Goal: Check status: Check status

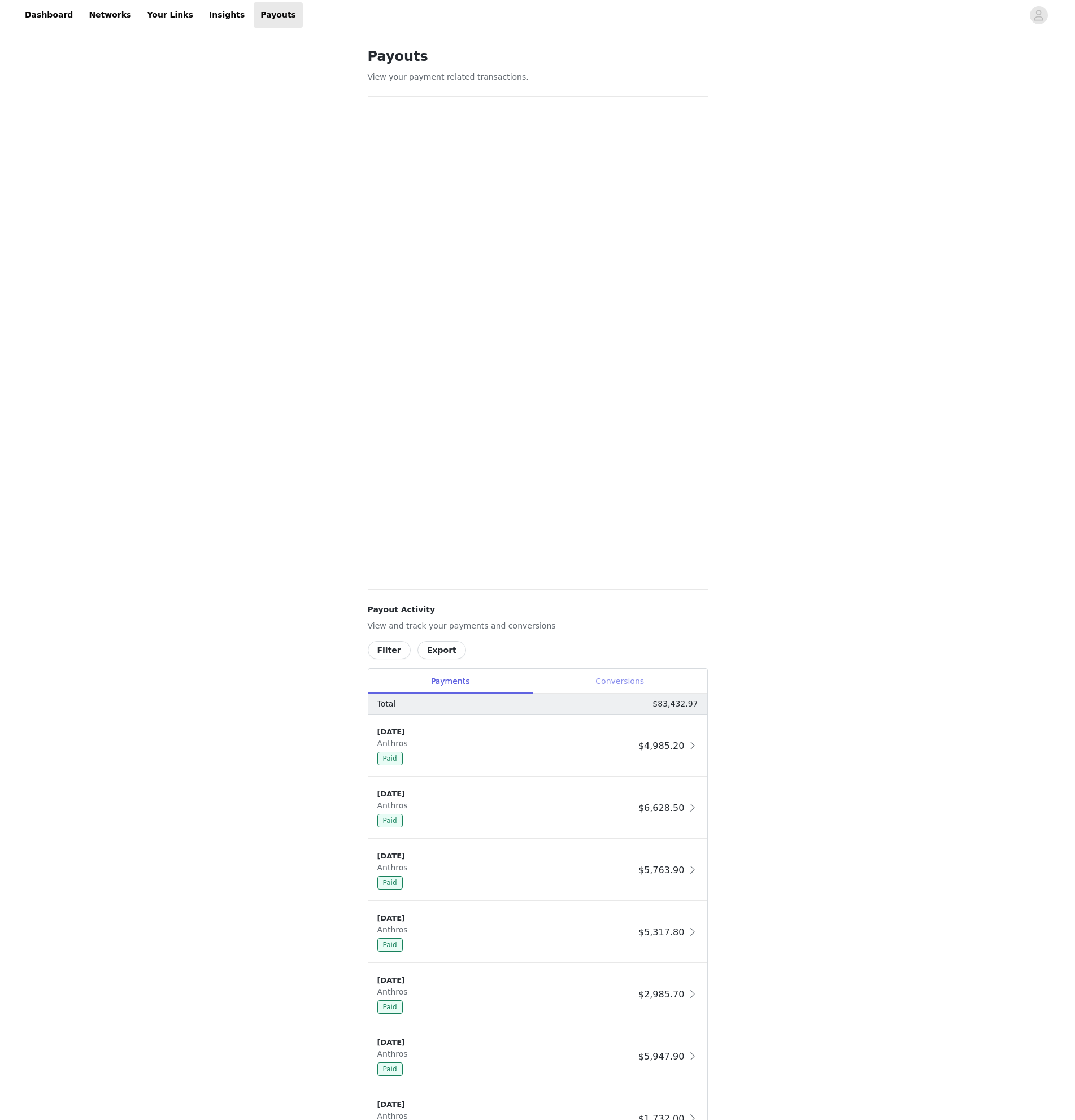
click at [647, 678] on div "Conversions" at bounding box center [620, 681] width 175 height 25
click at [376, 649] on button "Filter" at bounding box center [390, 650] width 43 height 18
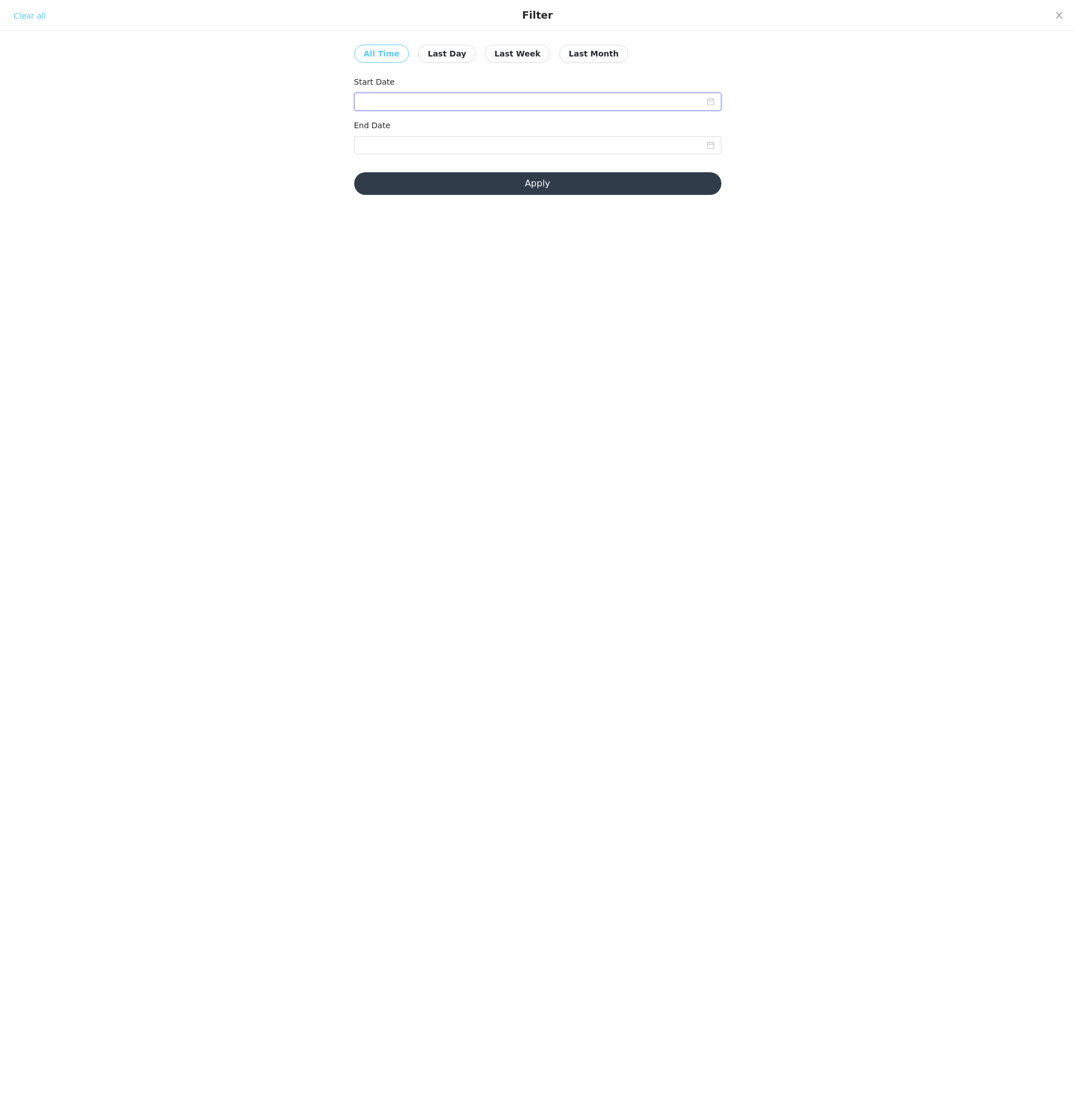
click at [449, 100] on input at bounding box center [537, 102] width 367 height 18
click at [478, 161] on div "1" at bounding box center [474, 163] width 14 height 14
type input "[DATE]"
click at [546, 149] on input at bounding box center [537, 145] width 367 height 18
click at [369, 292] on div "31" at bounding box center [372, 292] width 14 height 14
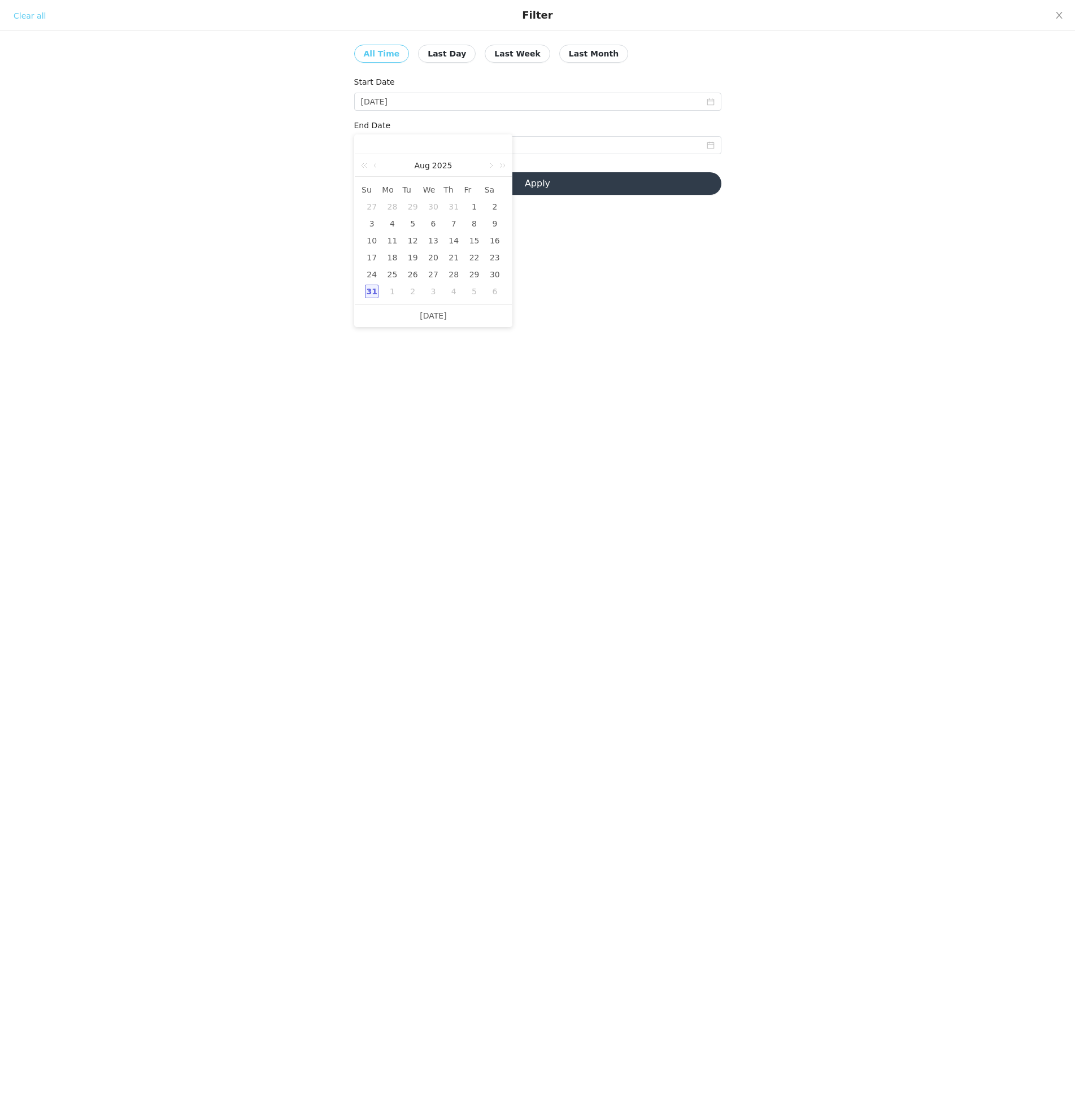
type input "[DATE]"
click at [534, 188] on button "Apply" at bounding box center [537, 183] width 367 height 23
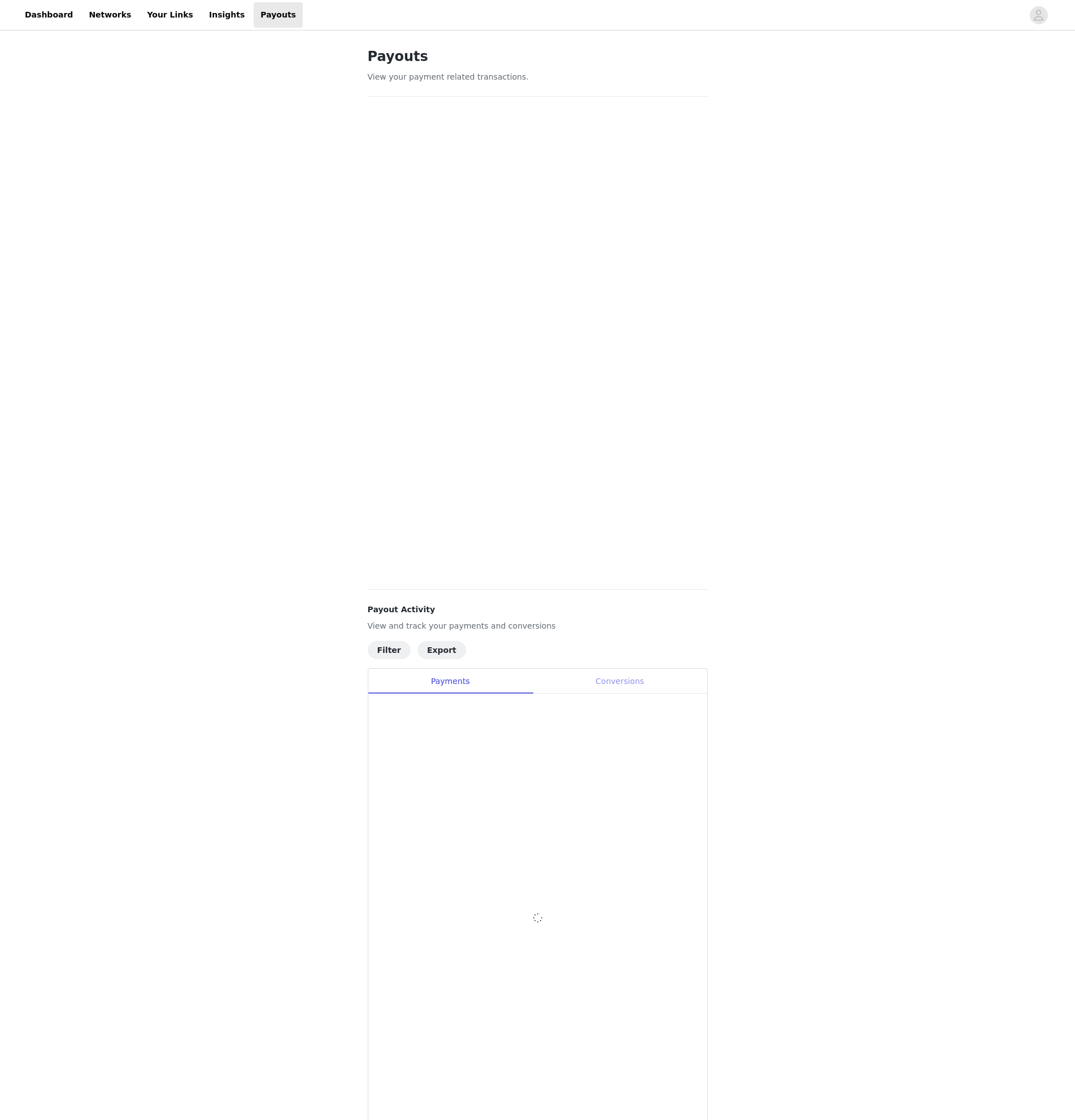
click at [623, 679] on div "Conversions" at bounding box center [620, 681] width 175 height 25
